Goal: Task Accomplishment & Management: Manage account settings

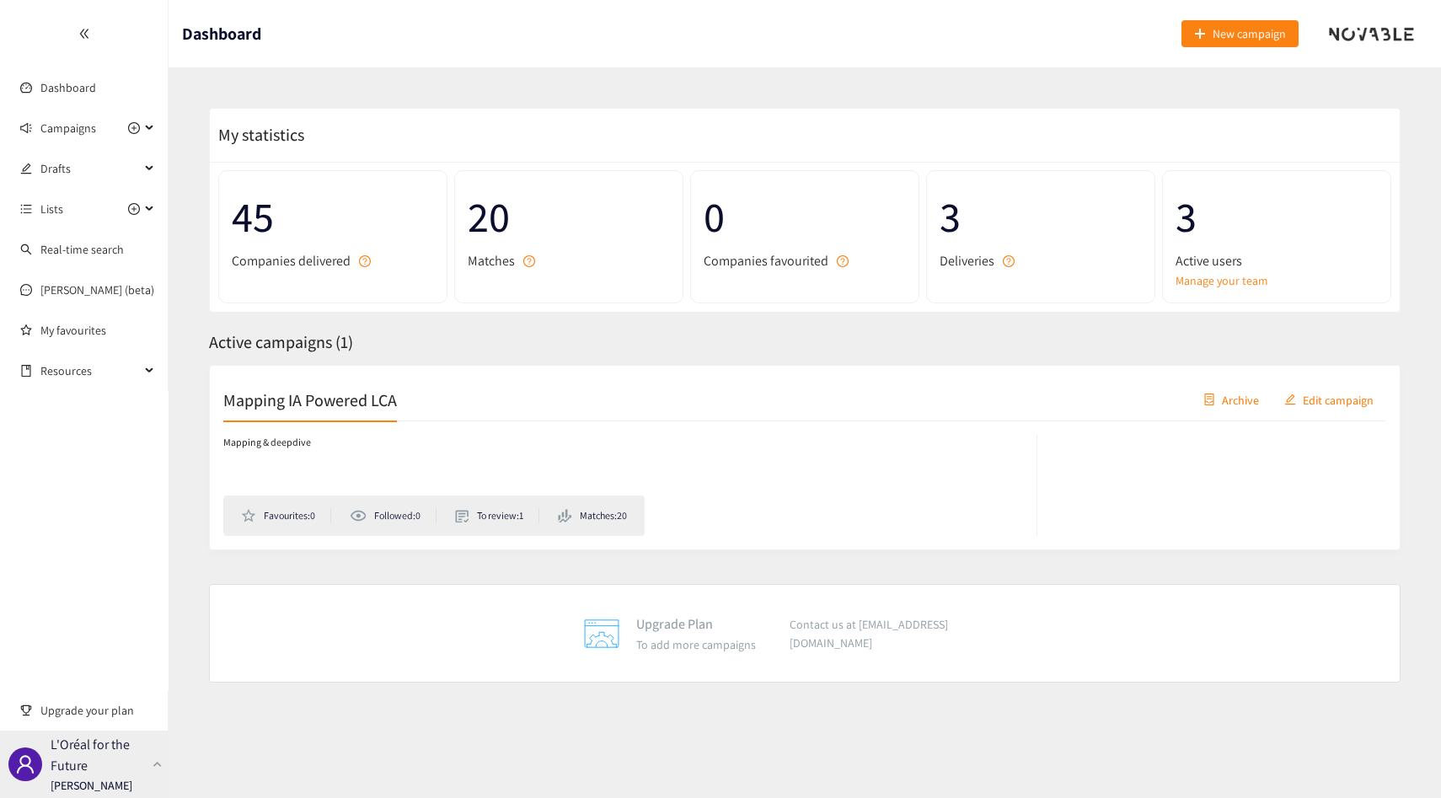
click at [68, 779] on p "[PERSON_NAME]" at bounding box center [92, 785] width 82 height 19
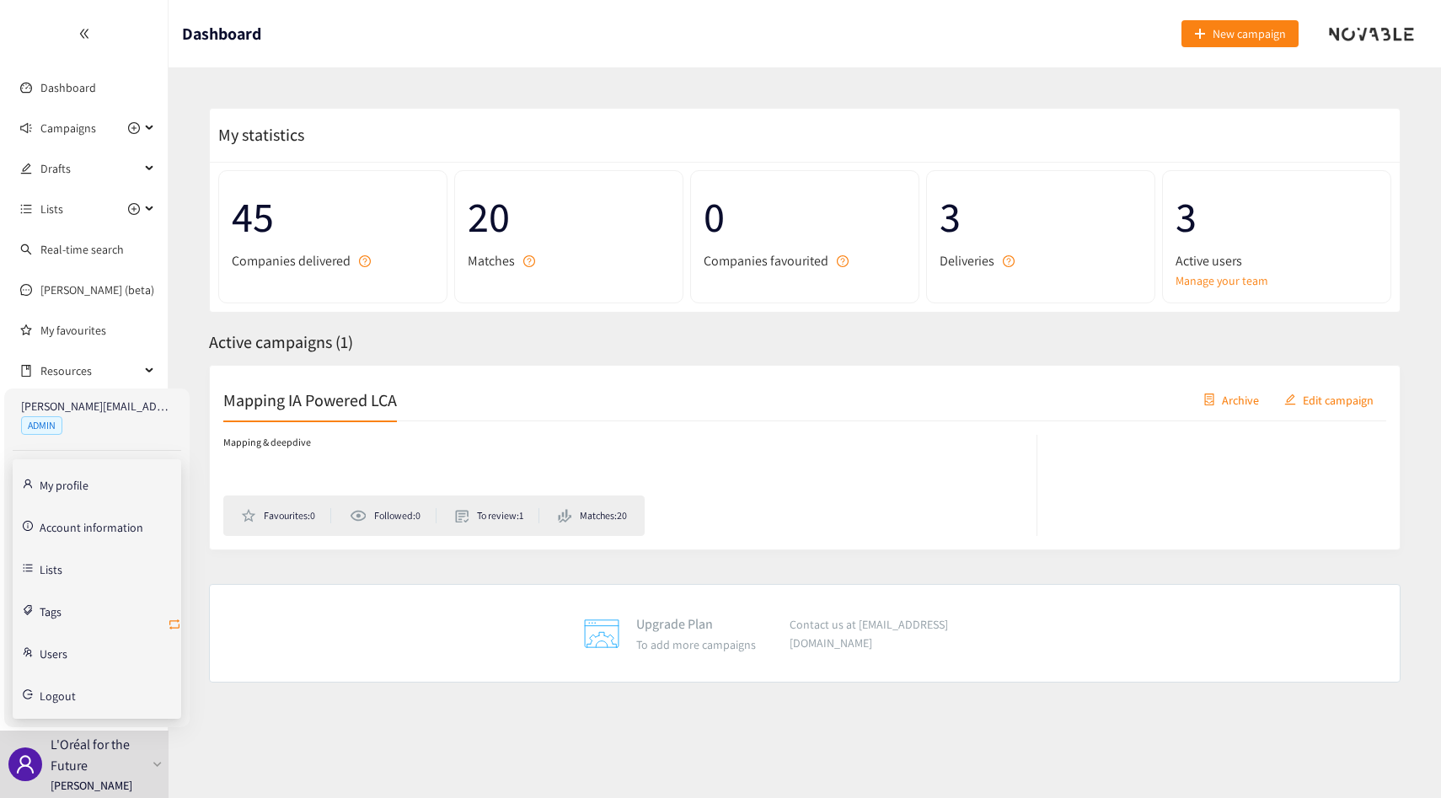
click at [175, 629] on icon "retweet" at bounding box center [174, 624] width 13 height 13
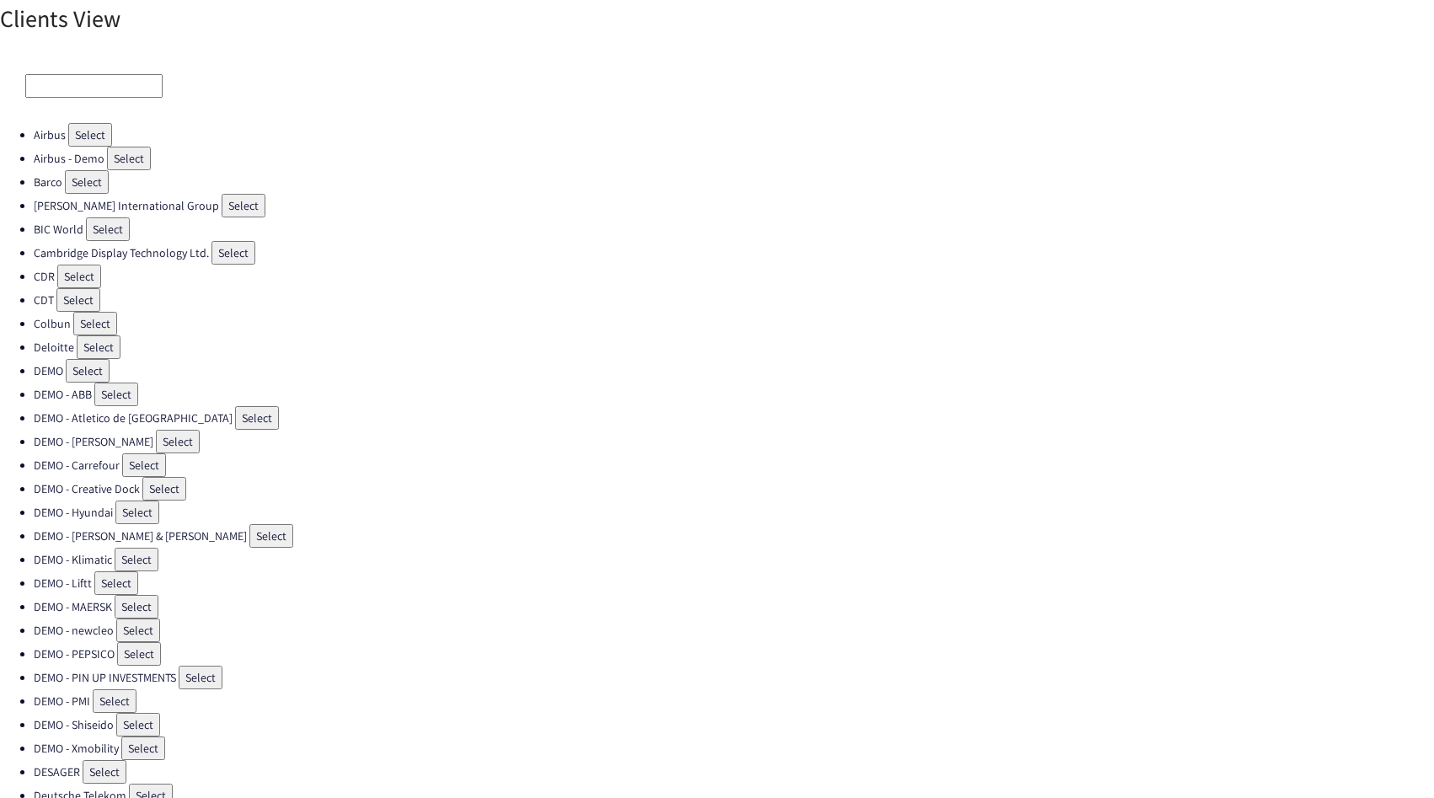
click at [112, 89] on input at bounding box center [93, 86] width 137 height 24
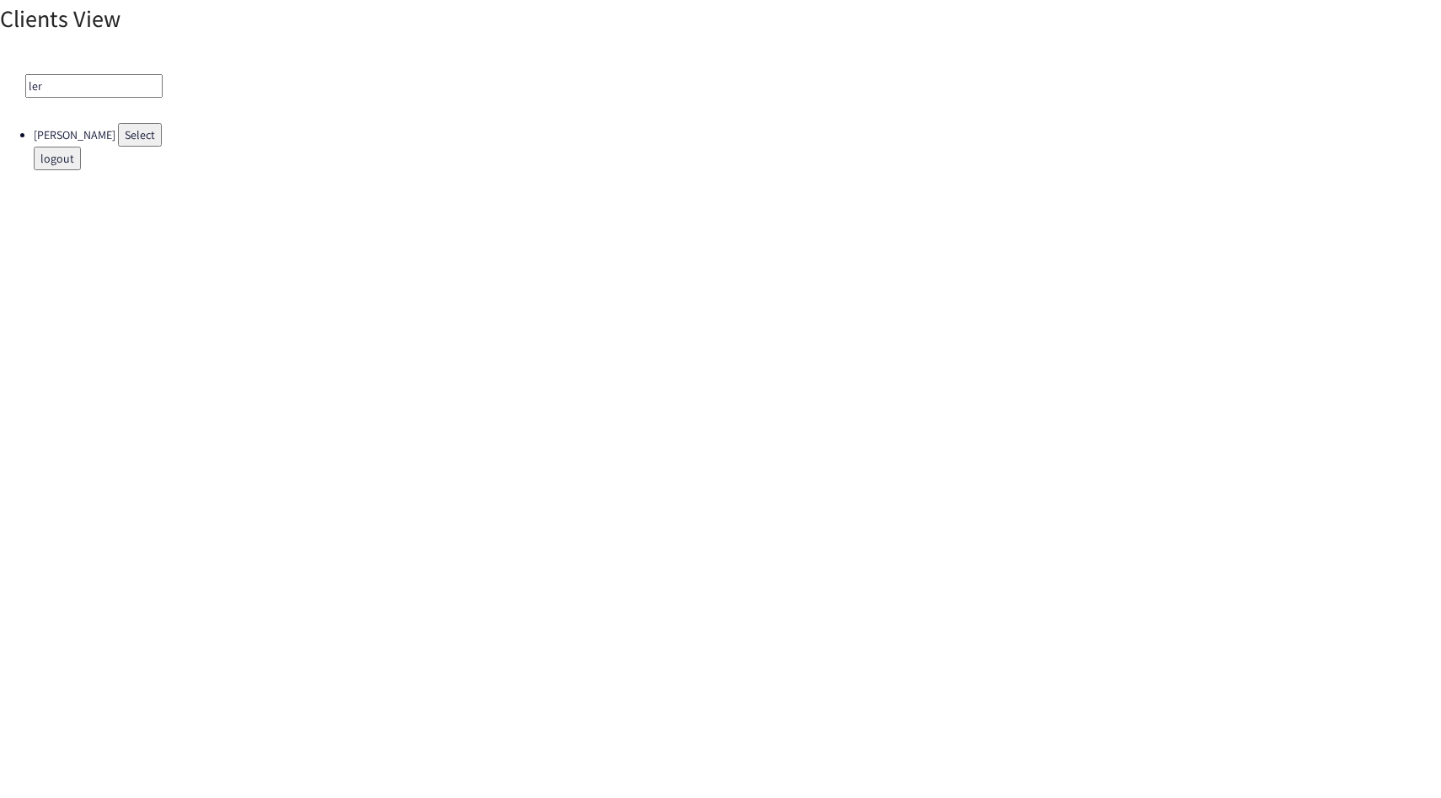
type input "ler"
click at [126, 131] on button "Select" at bounding box center [140, 135] width 44 height 24
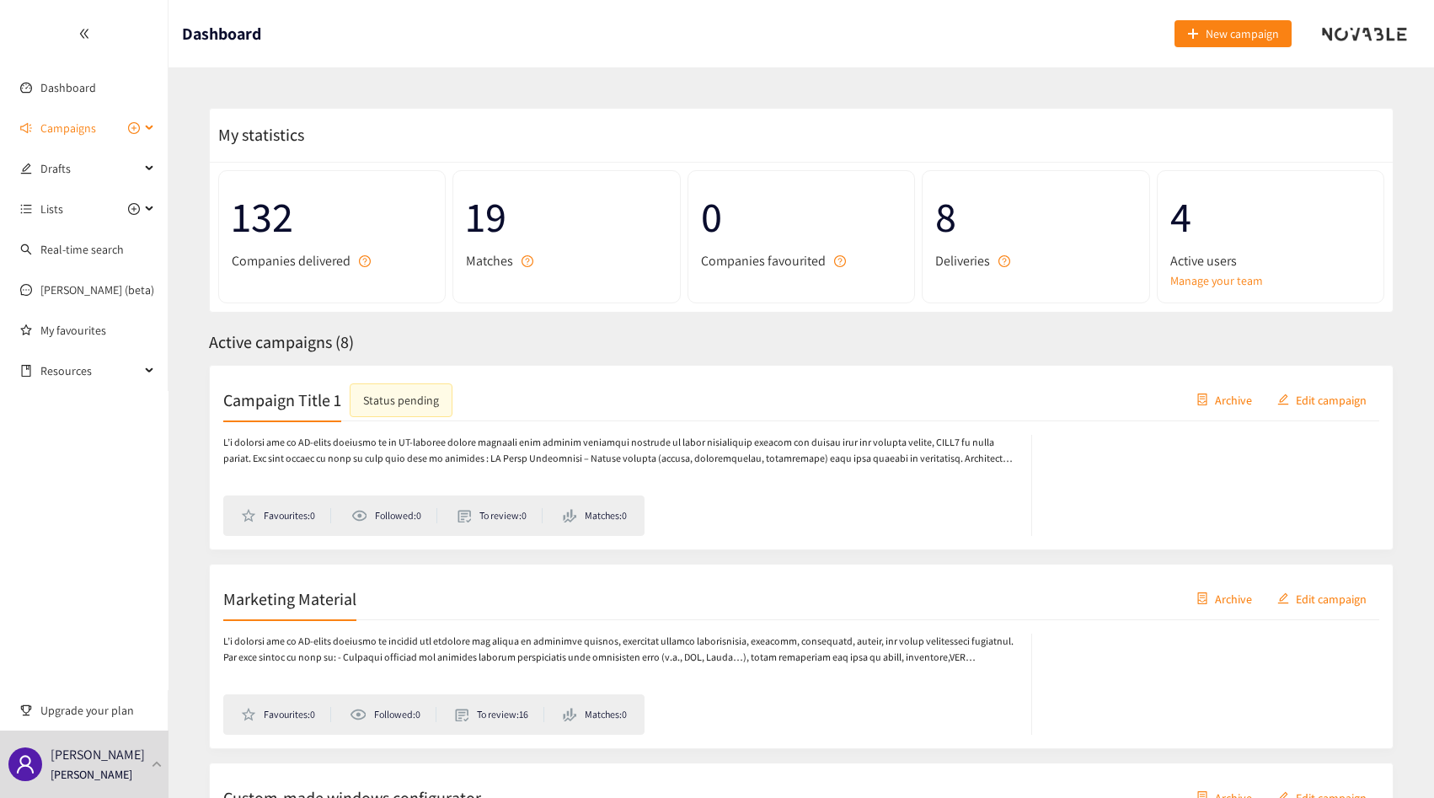
click at [78, 125] on span "Campaigns" at bounding box center [68, 128] width 56 height 34
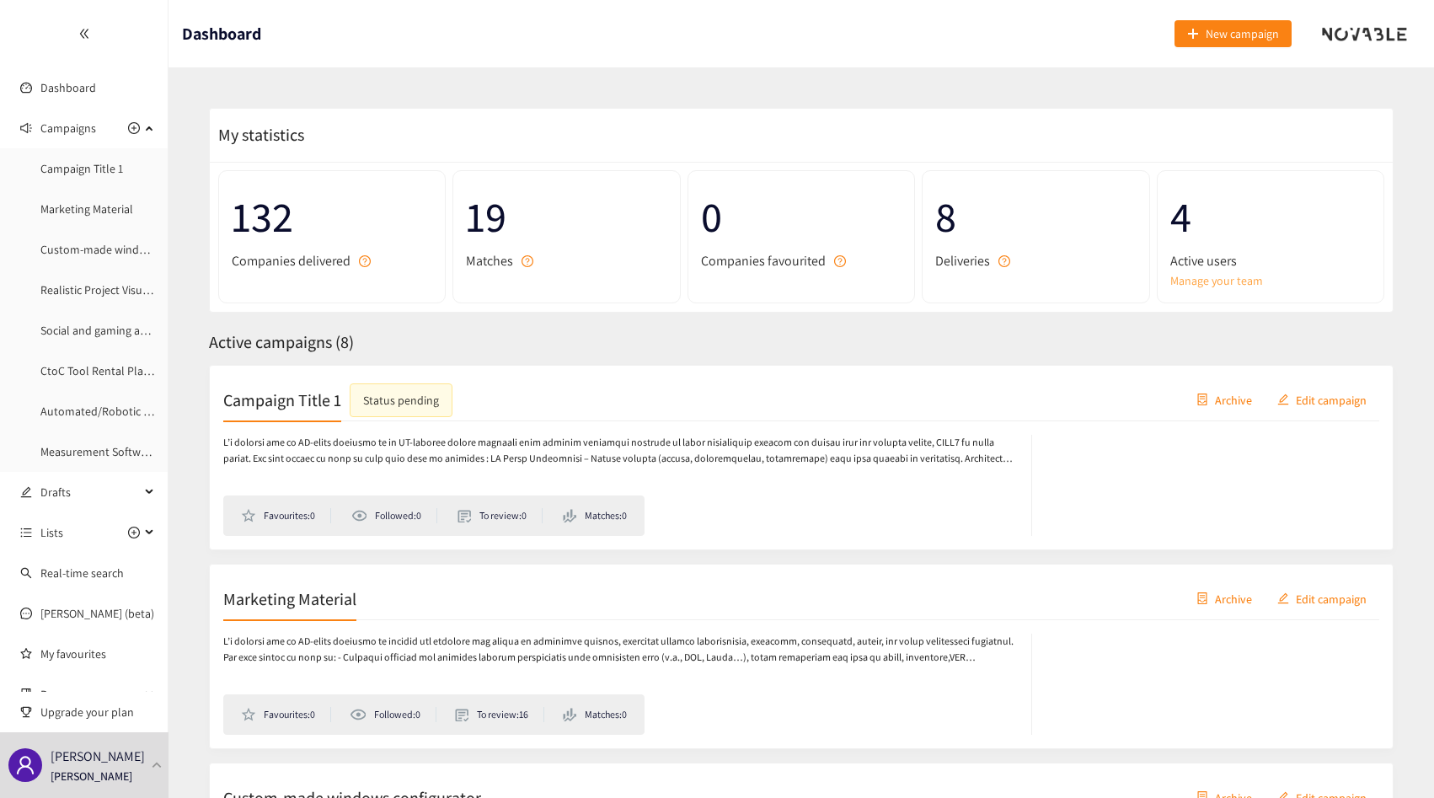
click at [1188, 280] on link "Manage your team" at bounding box center [1270, 280] width 201 height 19
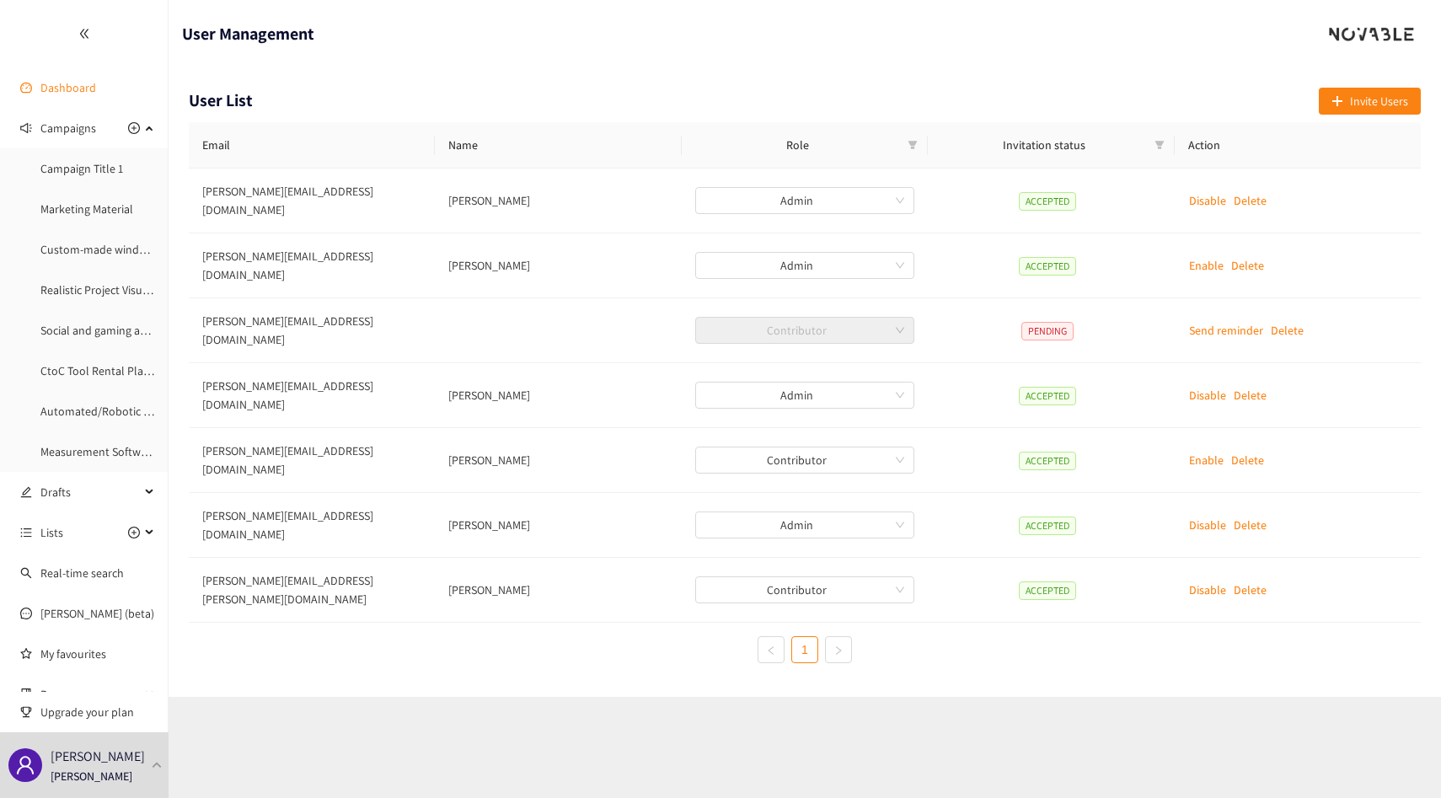
click at [51, 83] on link "Dashboard" at bounding box center [68, 87] width 56 height 15
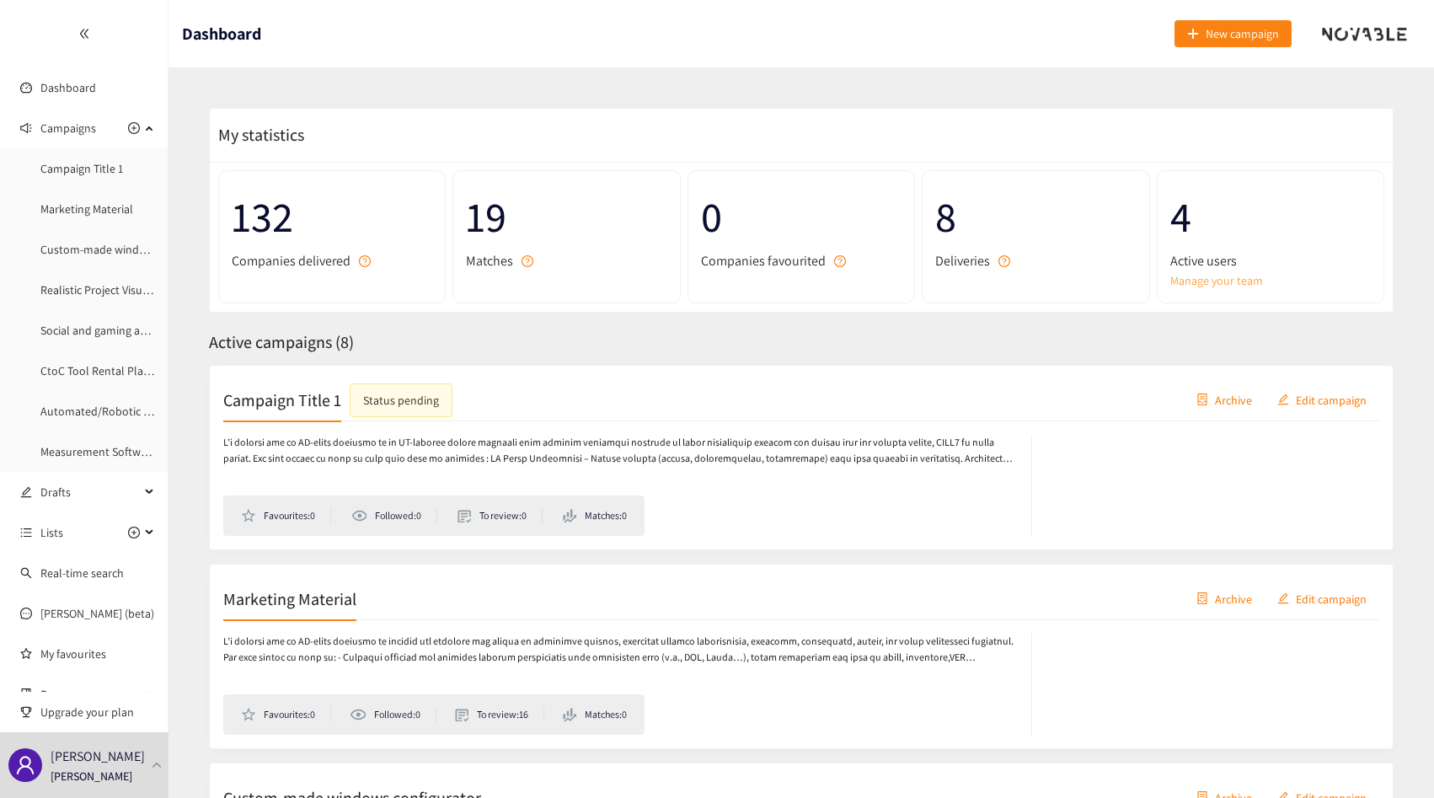
click at [1213, 272] on link "Manage your team" at bounding box center [1270, 280] width 201 height 19
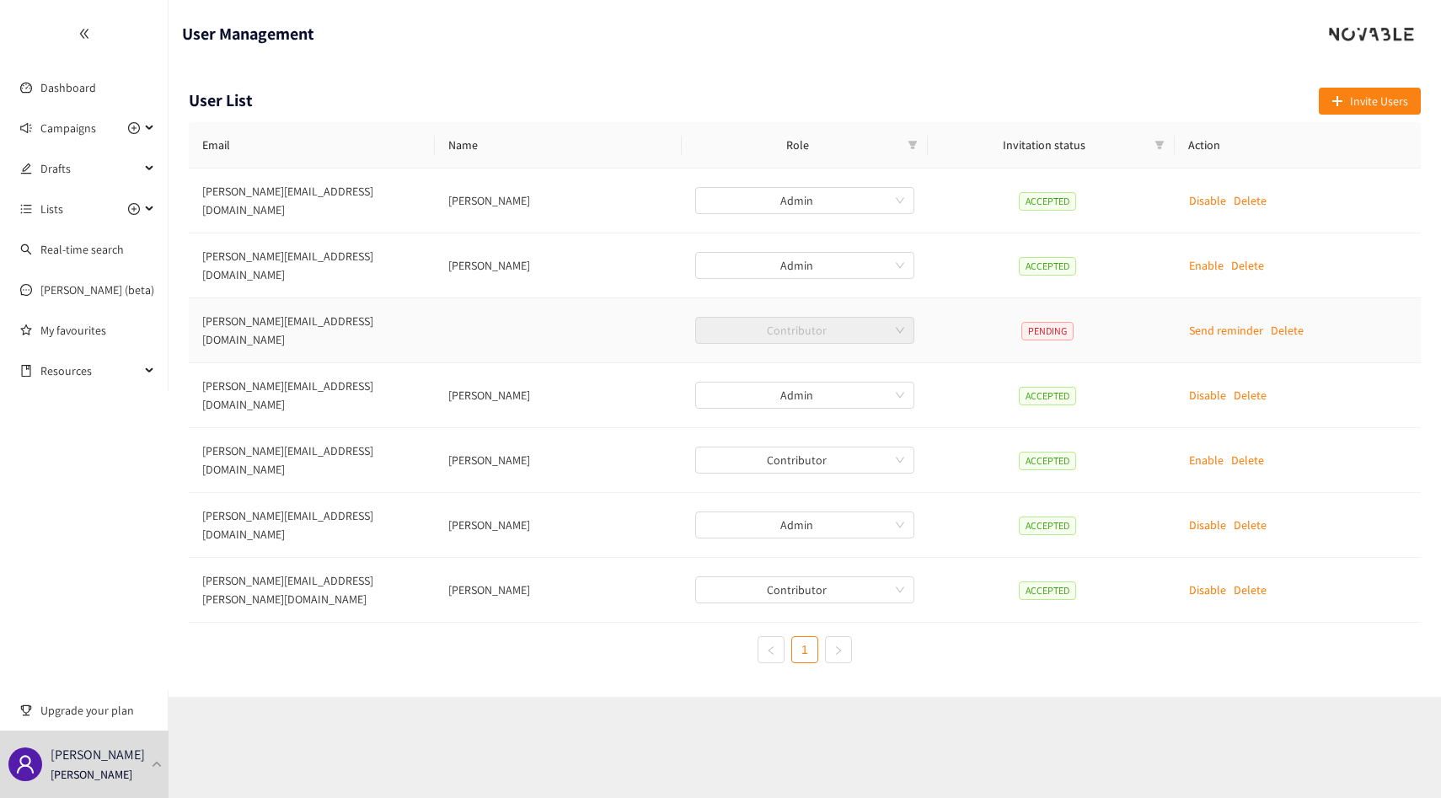
click at [240, 310] on td "[PERSON_NAME][EMAIL_ADDRESS][DOMAIN_NAME]" at bounding box center [312, 330] width 246 height 65
click at [240, 310] on td "jules.tahirialaoui@adeo.com" at bounding box center [312, 330] width 246 height 65
copy td "jules.tahirialaoui@adeo.com"
click at [212, 310] on td "jules.tahirialaoui@adeo.com" at bounding box center [312, 330] width 246 height 65
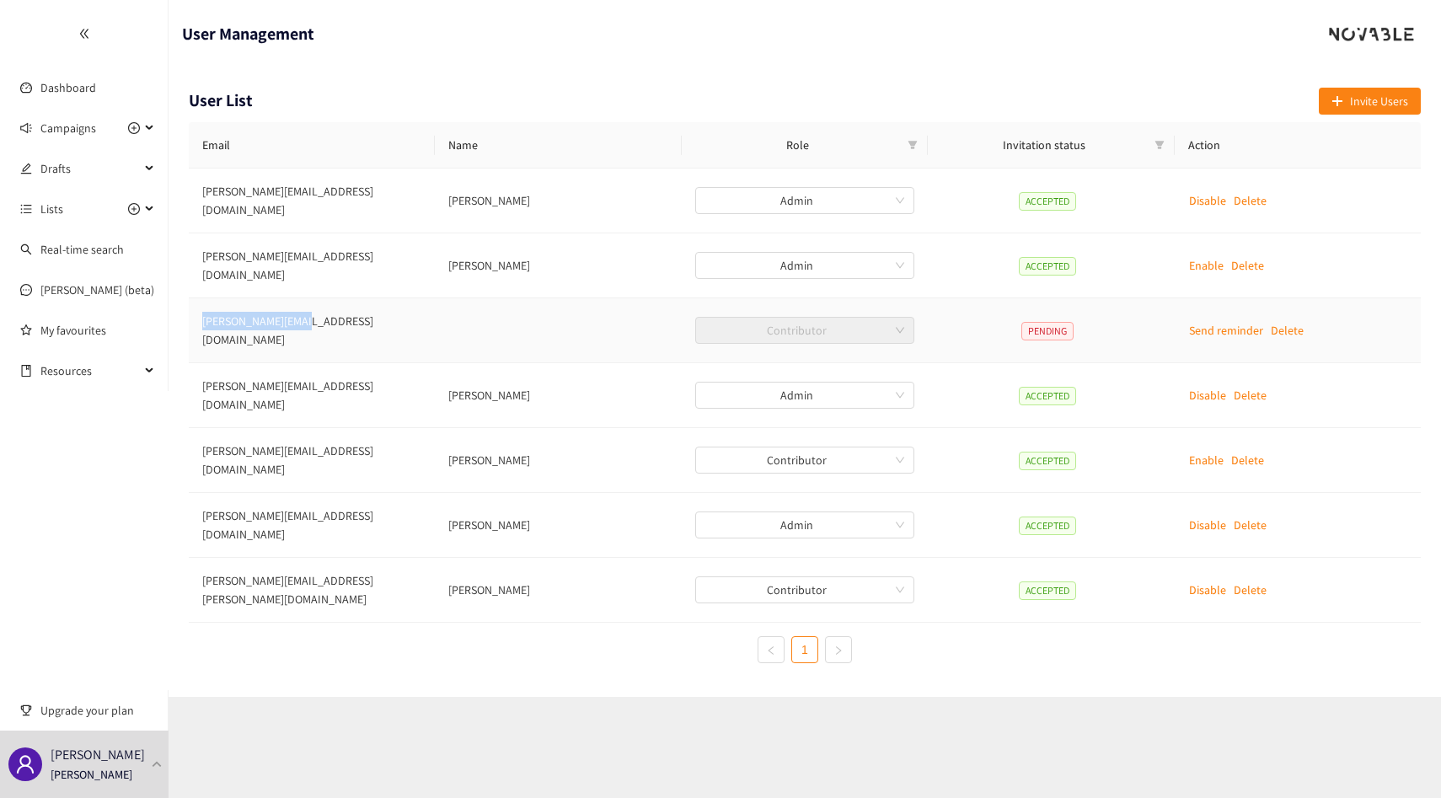
drag, startPoint x: 212, startPoint y: 310, endPoint x: 240, endPoint y: 309, distance: 28.7
click at [240, 310] on td "jules.tahirialaoui@adeo.com" at bounding box center [312, 330] width 246 height 65
copy td "jules.tahirialaoui"
click at [1211, 321] on p "Send reminder" at bounding box center [1226, 330] width 74 height 19
